Goal: Task Accomplishment & Management: Manage account settings

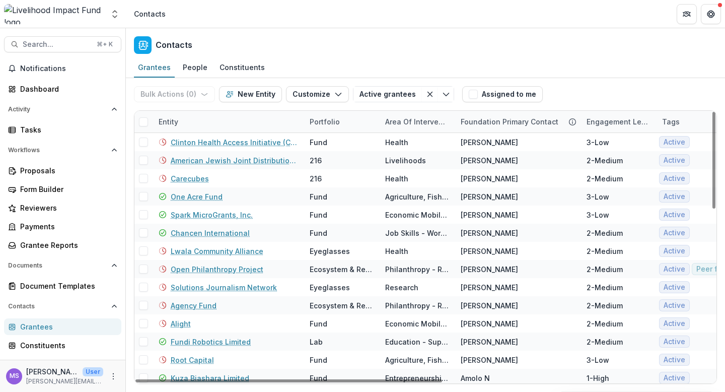
click at [208, 119] on div "Entity" at bounding box center [228, 122] width 151 height 22
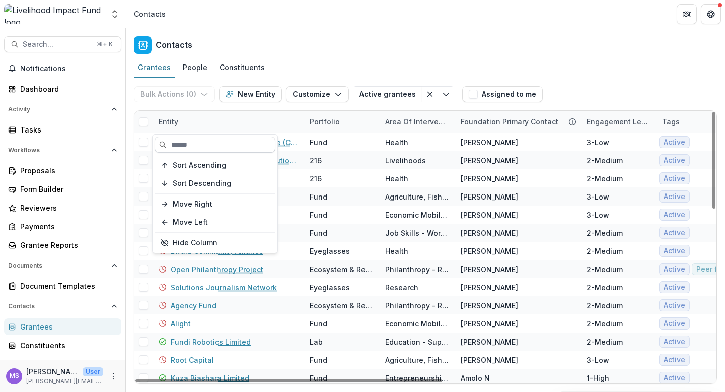
click at [206, 150] on input at bounding box center [215, 144] width 121 height 16
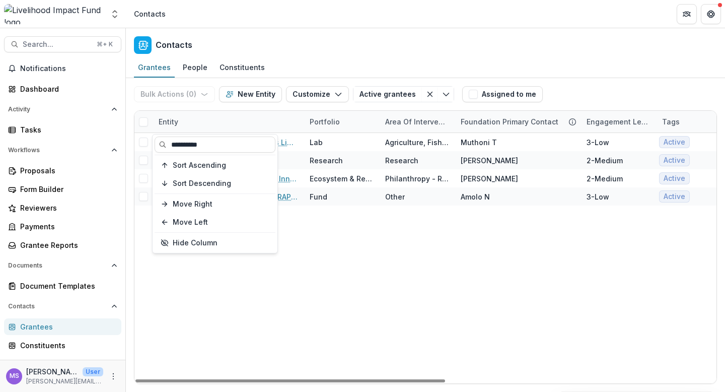
type input "**********"
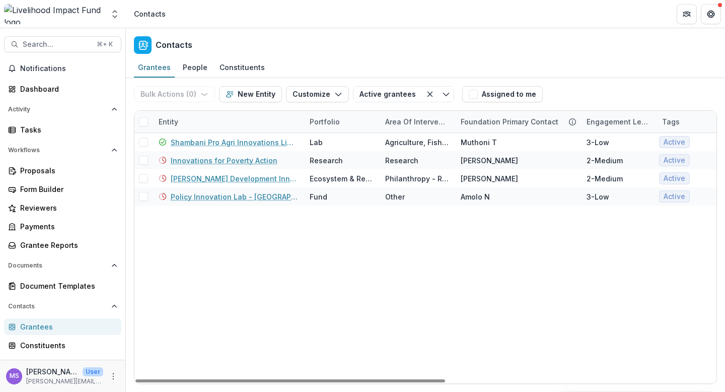
click at [329, 255] on div "Shambani Pro Agri Innovations Limited Lab Agriculture, Fishing & Conservation M…" at bounding box center [679, 258] width 1090 height 250
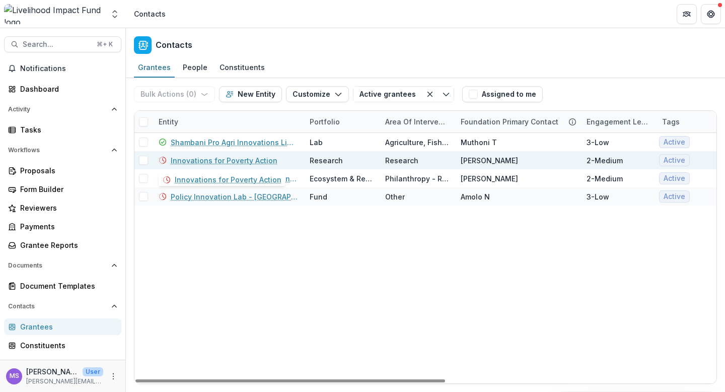
click at [209, 161] on link "Innovations for Poverty Action" at bounding box center [224, 160] width 107 height 11
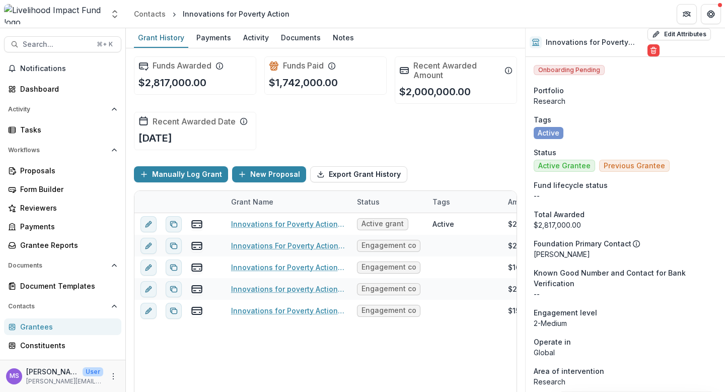
scroll to position [2, 0]
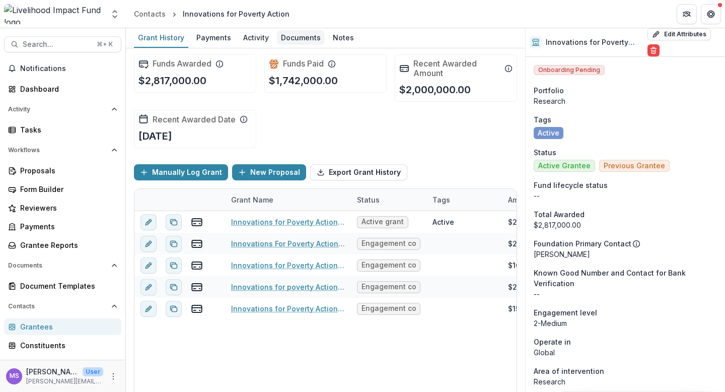
click at [294, 37] on div "Documents" at bounding box center [301, 37] width 48 height 15
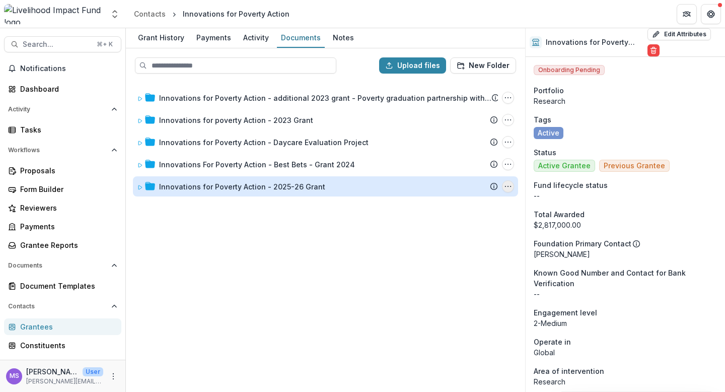
click at [508, 188] on icon "Innovations for Poverty Action - 2025-26 Grant Options" at bounding box center [508, 186] width 8 height 8
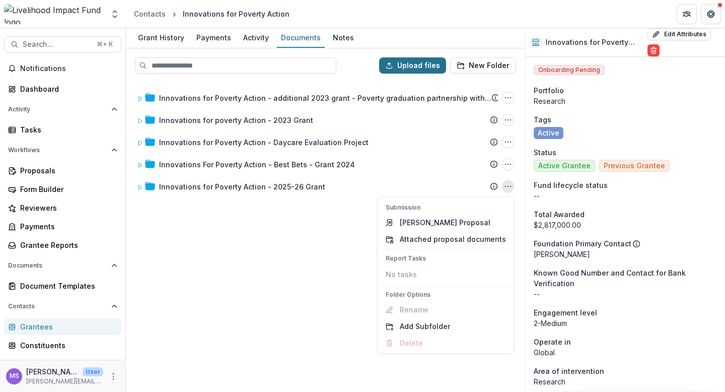
click at [420, 66] on button "Upload files" at bounding box center [412, 65] width 67 height 16
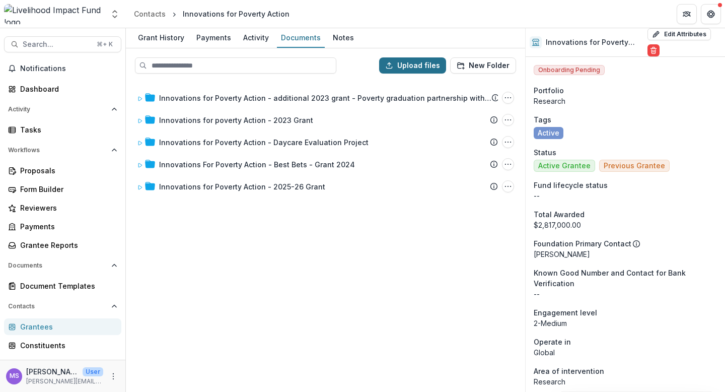
type input "**********"
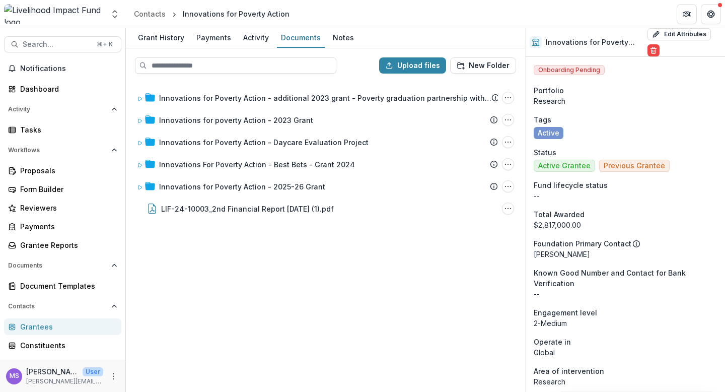
click at [244, 256] on div "Innovations for Poverty Action - additional 2023 grant - Poverty graduation par…" at bounding box center [325, 236] width 397 height 309
